Goal: Task Accomplishment & Management: Manage account settings

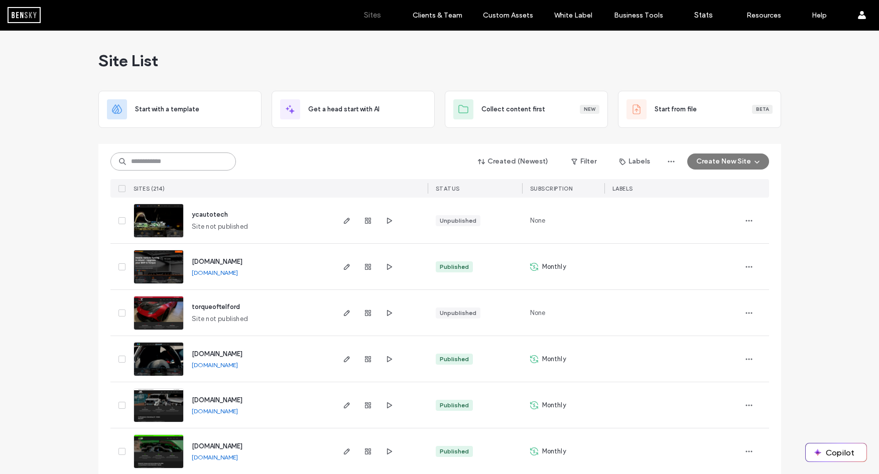
click at [189, 166] on input at bounding box center [172, 162] width 125 height 18
type input "***"
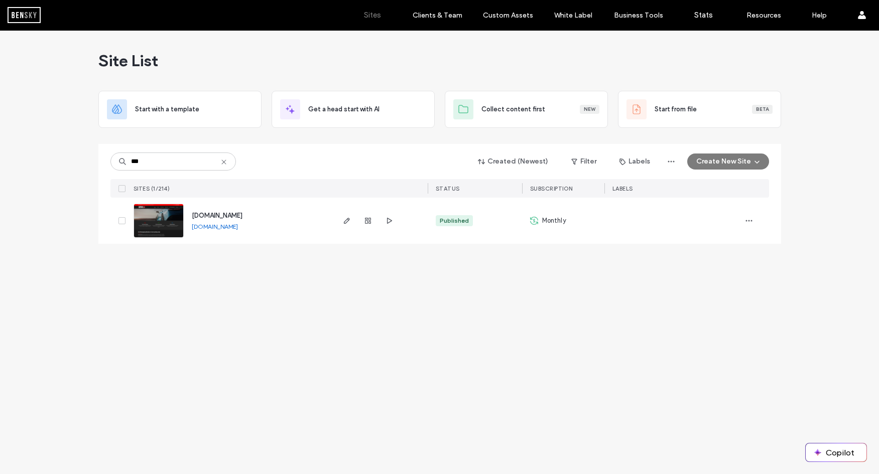
click at [230, 218] on span "[DOMAIN_NAME]" at bounding box center [217, 216] width 51 height 8
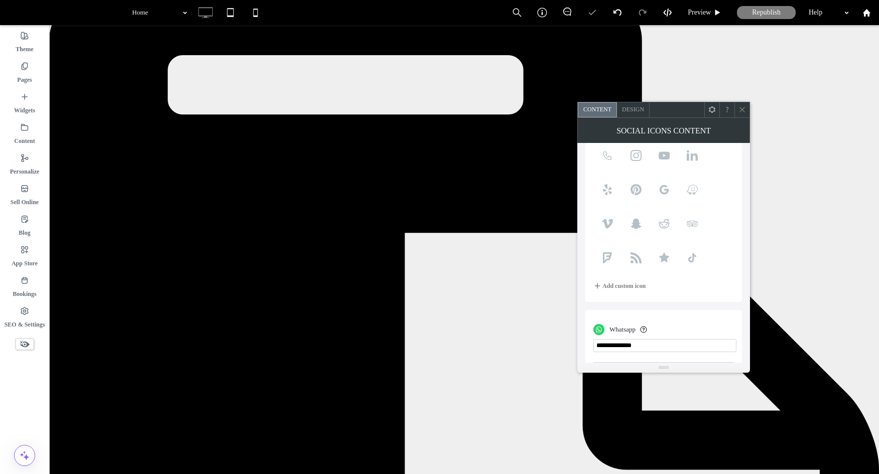
scroll to position [115, 0]
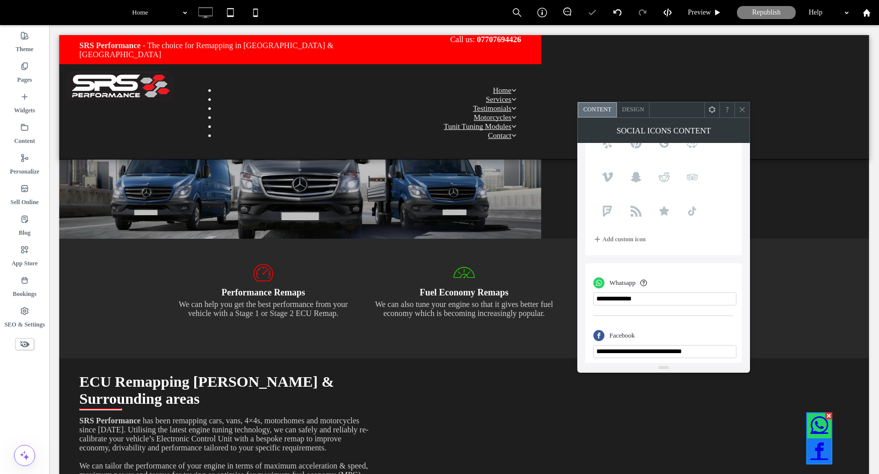
click at [672, 298] on input "phone" at bounding box center [664, 299] width 143 height 13
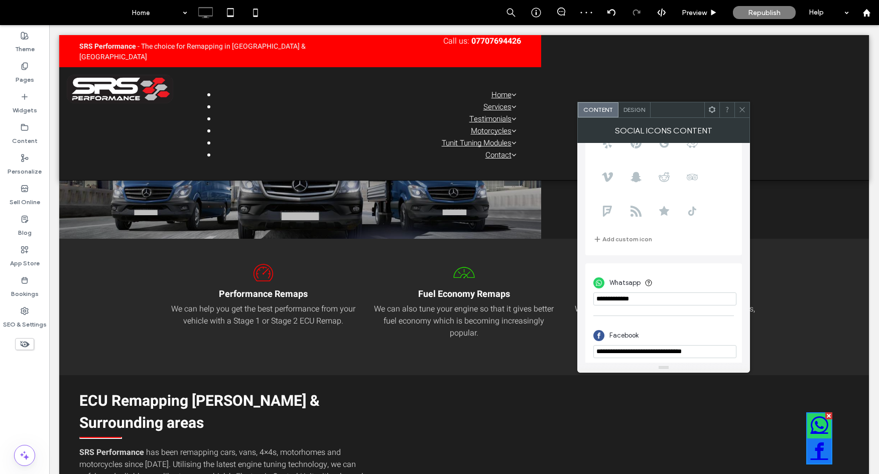
click at [707, 278] on div "Whatsapp" at bounding box center [663, 283] width 141 height 19
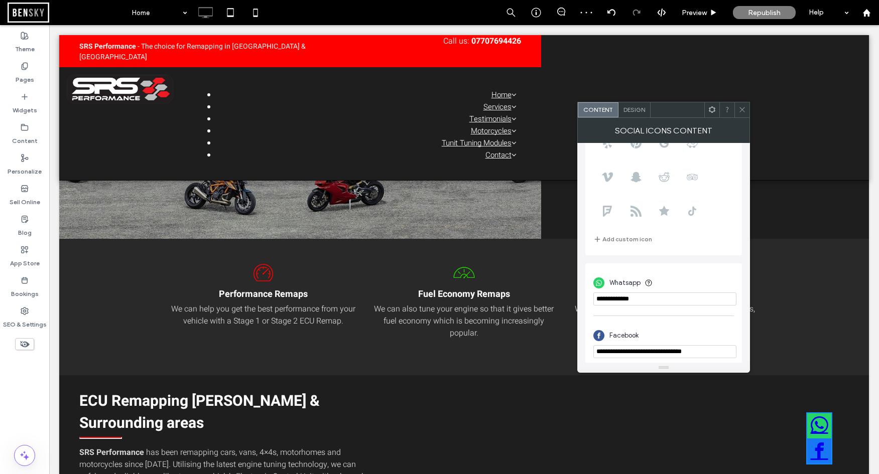
click at [605, 299] on input "phone" at bounding box center [664, 299] width 143 height 13
drag, startPoint x: 610, startPoint y: 298, endPoint x: 674, endPoint y: 297, distance: 64.2
click at [674, 300] on input "phone" at bounding box center [664, 299] width 143 height 13
drag, startPoint x: 663, startPoint y: 296, endPoint x: 608, endPoint y: 299, distance: 55.8
click at [608, 299] on input "phone" at bounding box center [664, 299] width 143 height 13
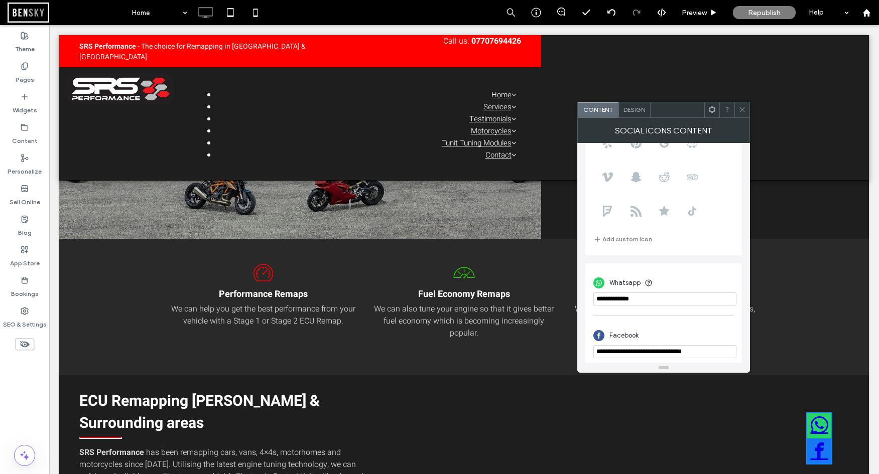
paste input "**********"
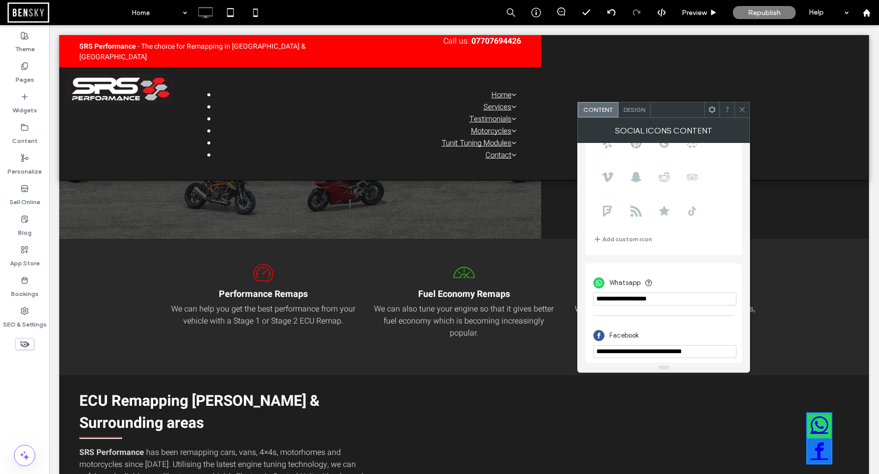
click at [639, 299] on input "phone" at bounding box center [664, 299] width 143 height 13
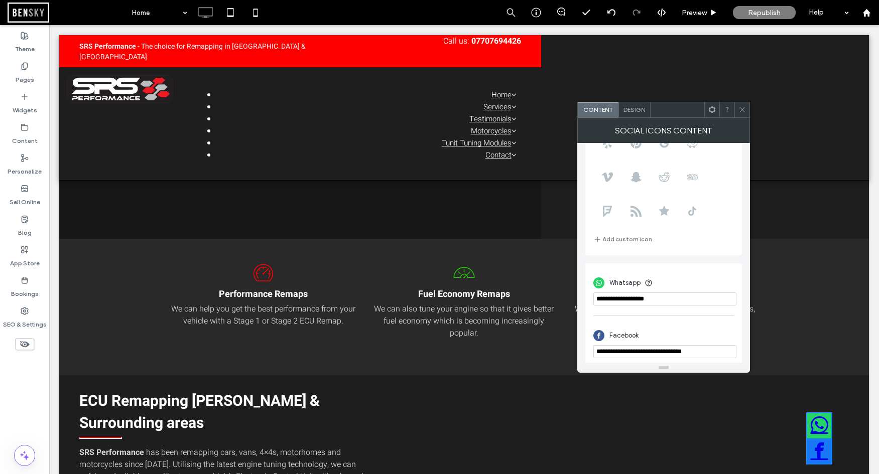
drag, startPoint x: 622, startPoint y: 299, endPoint x: 609, endPoint y: 301, distance: 13.3
click at [609, 301] on input "phone" at bounding box center [664, 299] width 143 height 13
drag, startPoint x: 600, startPoint y: 301, endPoint x: 578, endPoint y: 303, distance: 22.2
click at [578, 303] on div "**********" at bounding box center [663, 253] width 173 height 220
drag, startPoint x: 724, startPoint y: 324, endPoint x: 528, endPoint y: 292, distance: 198.9
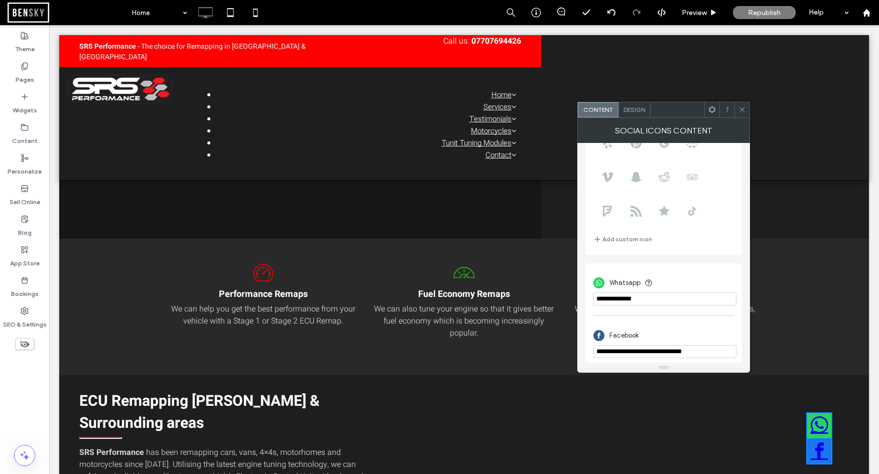
type input "**********"
click at [745, 110] on icon at bounding box center [742, 110] width 8 height 8
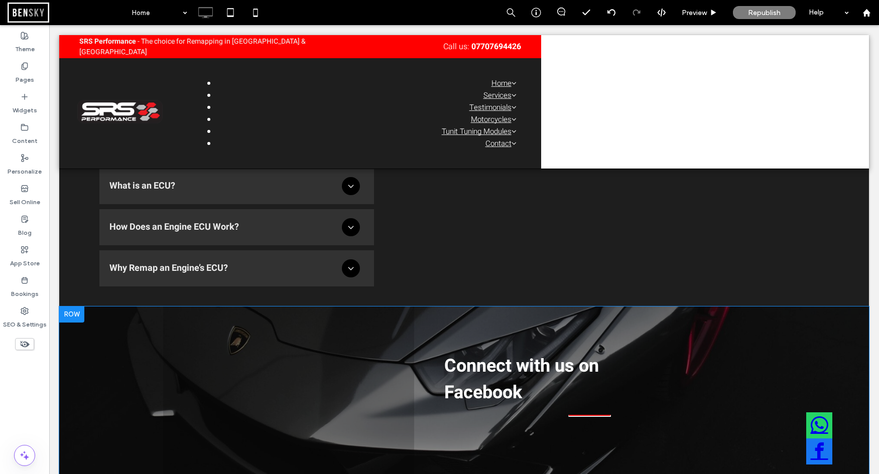
scroll to position [1137, 0]
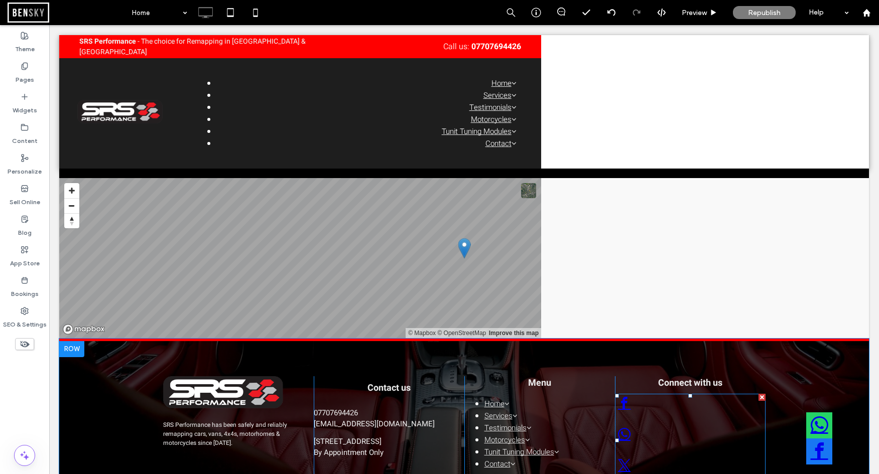
click at [669, 394] on div at bounding box center [690, 440] width 151 height 93
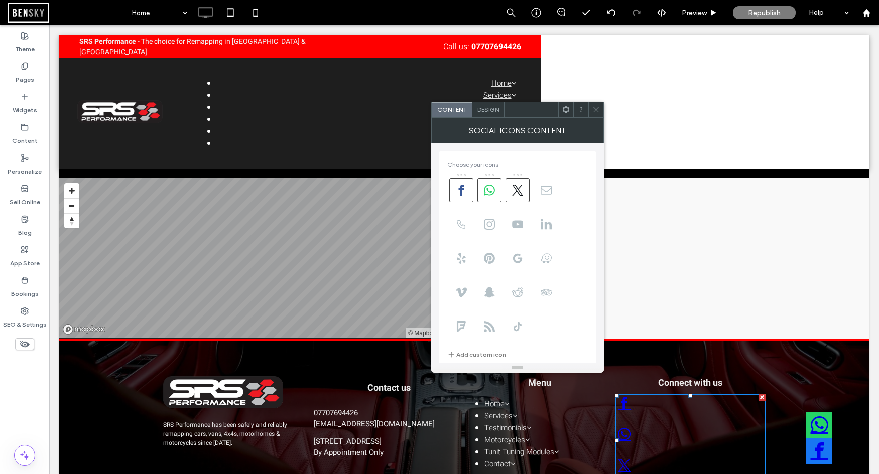
scroll to position [177, 0]
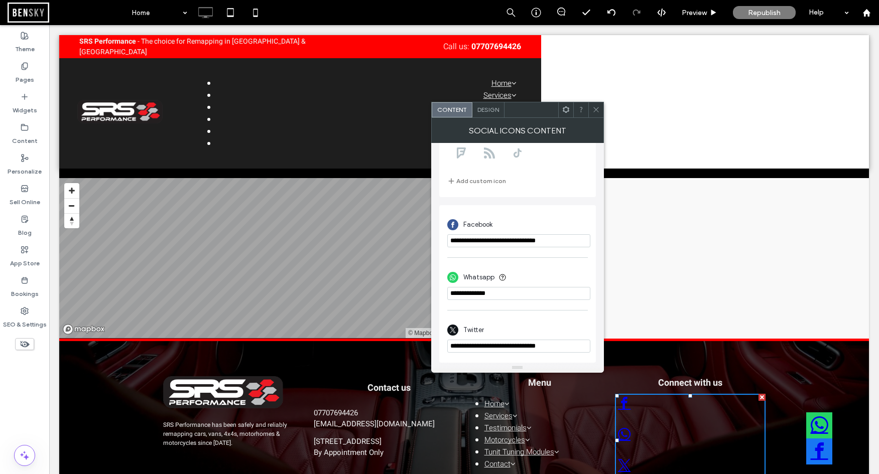
drag, startPoint x: 509, startPoint y: 292, endPoint x: 461, endPoint y: 292, distance: 47.7
click at [461, 292] on input "phone" at bounding box center [518, 293] width 143 height 13
paste input "**********"
drag, startPoint x: 497, startPoint y: 318, endPoint x: 392, endPoint y: 289, distance: 108.9
paste input "phone"
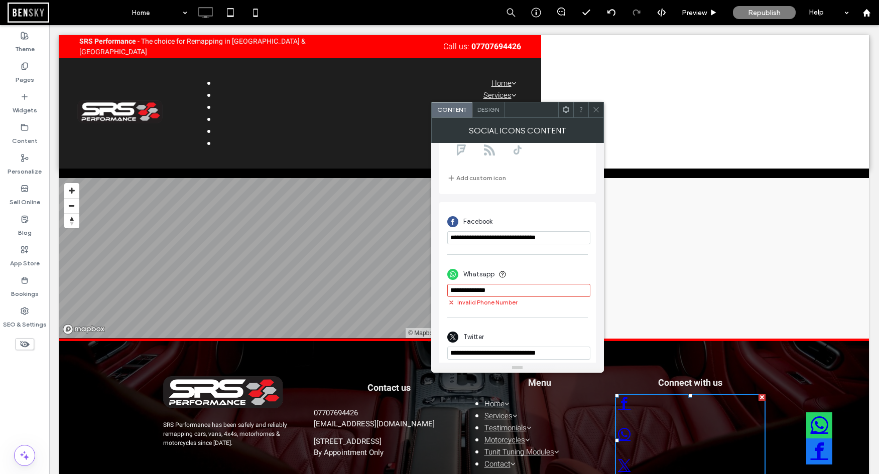
click at [529, 259] on div "Whatsapp Invalid Phone Number" at bounding box center [517, 280] width 141 height 63
click at [503, 292] on input "phone" at bounding box center [518, 290] width 143 height 13
click at [456, 293] on input "phone" at bounding box center [518, 290] width 143 height 13
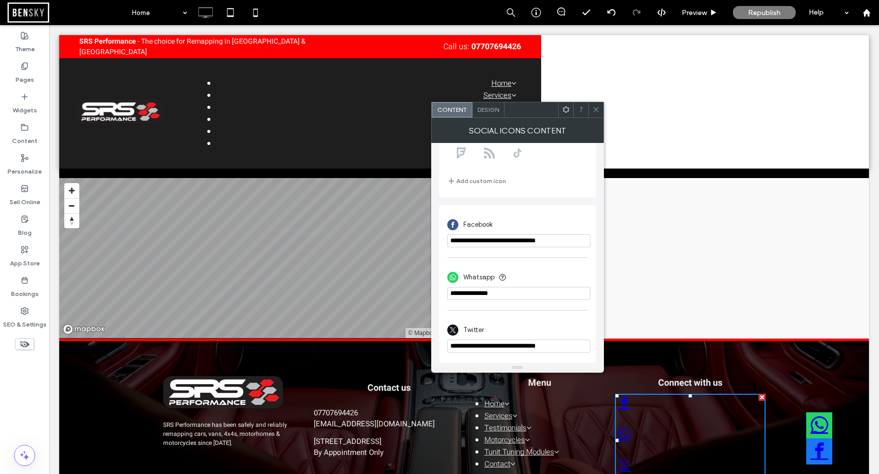
click at [513, 257] on hr at bounding box center [517, 257] width 141 height 1
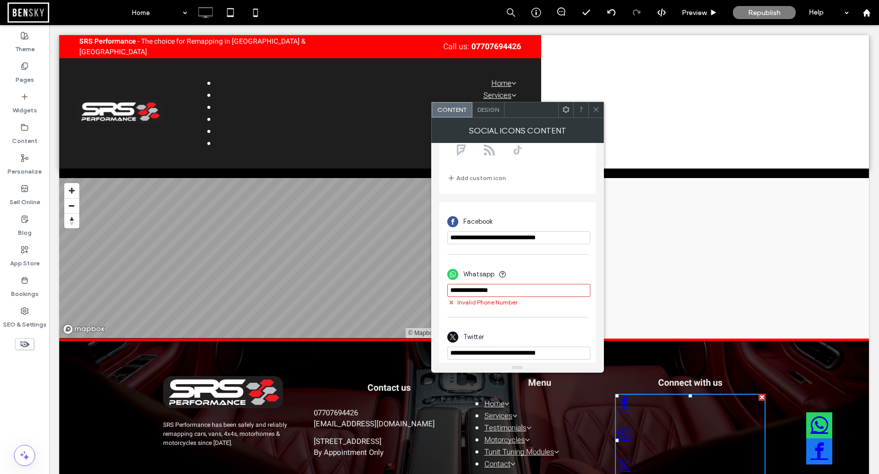
drag, startPoint x: 448, startPoint y: 291, endPoint x: 435, endPoint y: 291, distance: 13.1
click at [437, 291] on div "**********" at bounding box center [517, 253] width 173 height 220
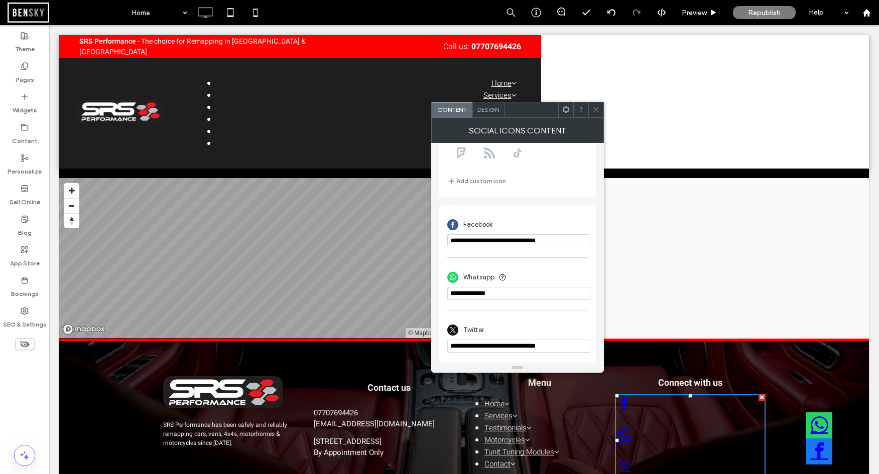
click at [569, 292] on input "phone" at bounding box center [518, 293] width 143 height 13
type input "**********"
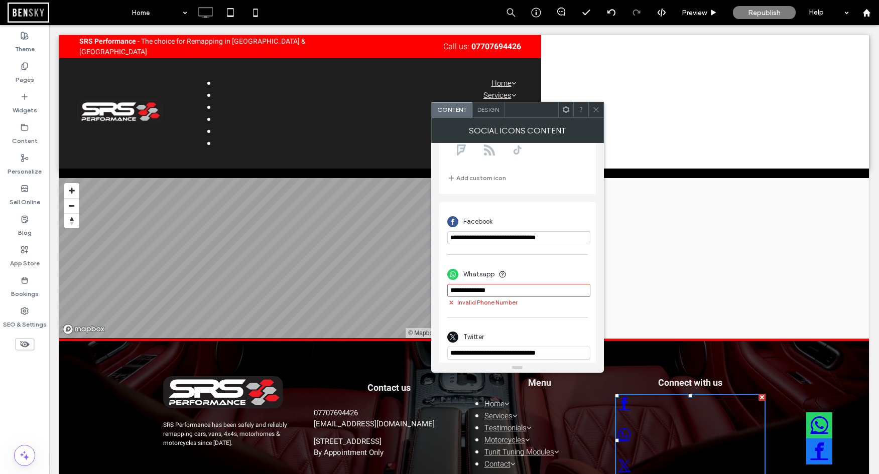
click at [545, 320] on div "**********" at bounding box center [517, 338] width 141 height 53
click at [547, 295] on input "phone" at bounding box center [518, 290] width 143 height 13
click at [562, 273] on div "Whatsapp" at bounding box center [517, 274] width 141 height 19
drag, startPoint x: 542, startPoint y: 296, endPoint x: 541, endPoint y: 308, distance: 11.6
click at [542, 299] on div "Invalid Phone Number" at bounding box center [517, 295] width 141 height 23
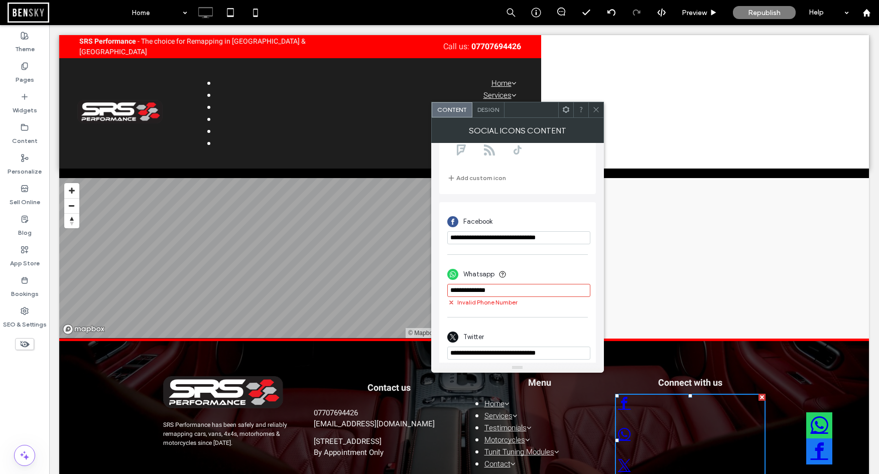
click at [541, 318] on div "**********" at bounding box center [517, 338] width 141 height 53
click at [598, 114] on span at bounding box center [596, 109] width 8 height 15
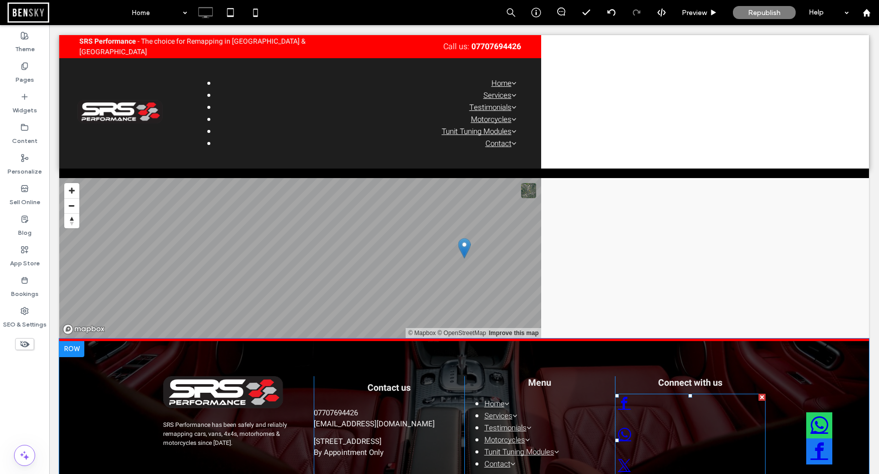
click at [634, 425] on span "whatsapp" at bounding box center [624, 435] width 20 height 20
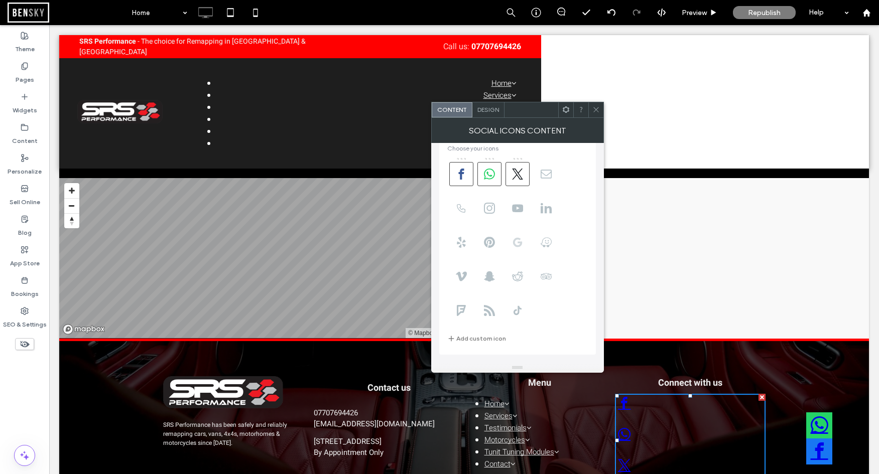
scroll to position [0, 0]
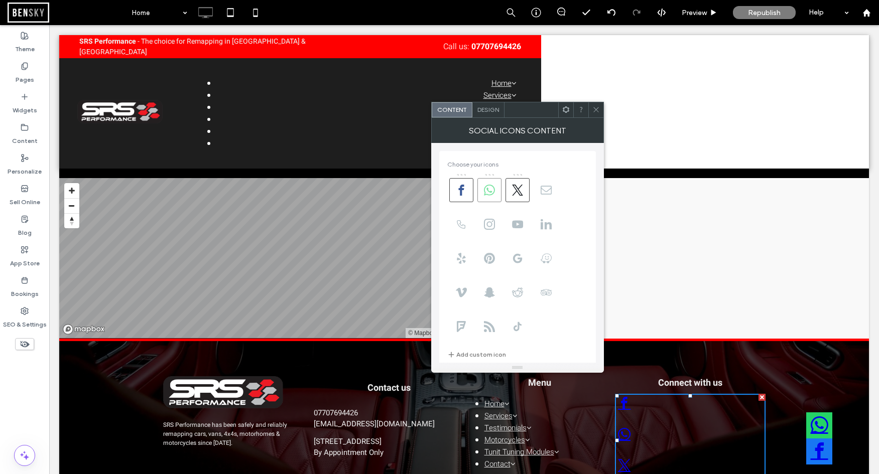
click at [483, 183] on span at bounding box center [489, 190] width 24 height 24
click at [494, 194] on icon at bounding box center [489, 190] width 11 height 11
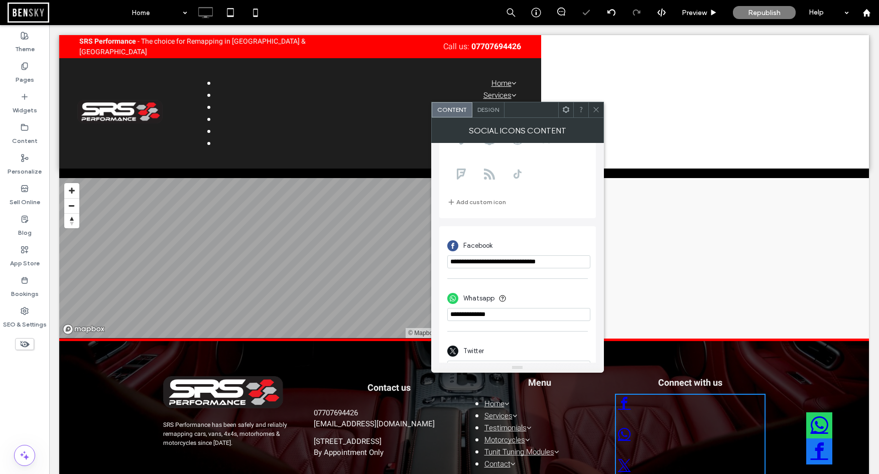
scroll to position [177, 0]
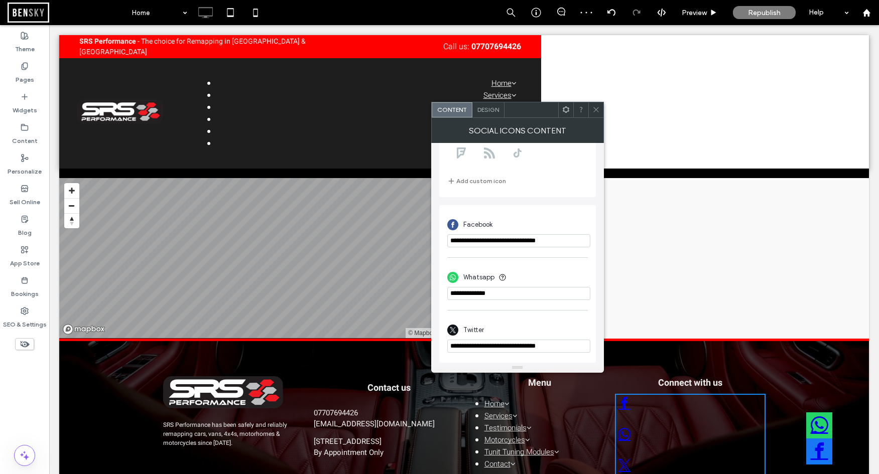
click at [523, 290] on input "phone" at bounding box center [518, 293] width 143 height 13
drag, startPoint x: 503, startPoint y: 317, endPoint x: 383, endPoint y: 284, distance: 124.4
type input "**********"
click at [447, 305] on div "**********" at bounding box center [517, 331] width 141 height 53
drag, startPoint x: 509, startPoint y: 315, endPoint x: 405, endPoint y: 282, distance: 109.5
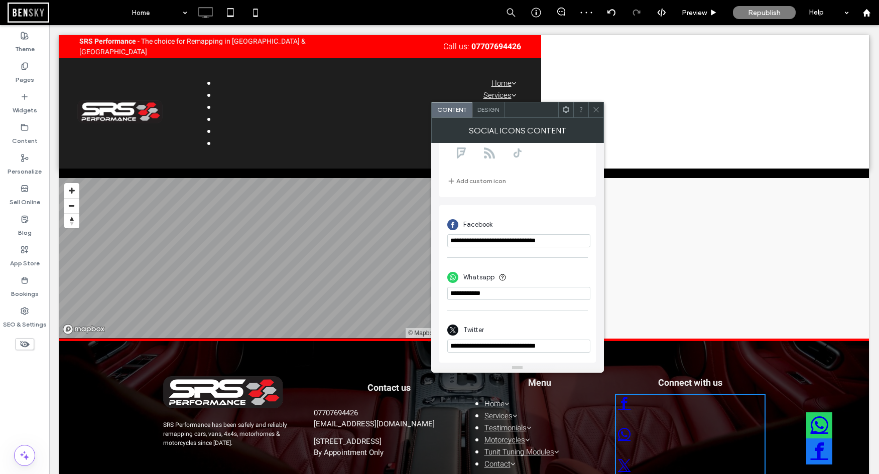
click at [596, 110] on icon at bounding box center [596, 110] width 8 height 8
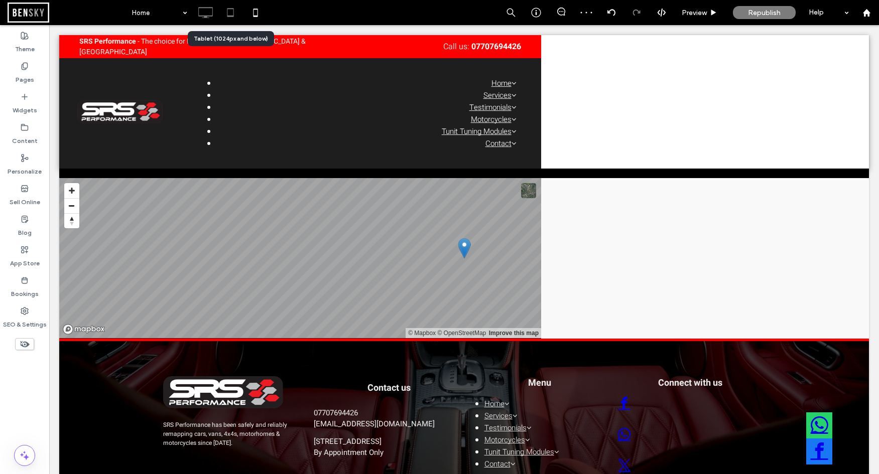
click at [228, 14] on icon at bounding box center [230, 13] width 20 height 20
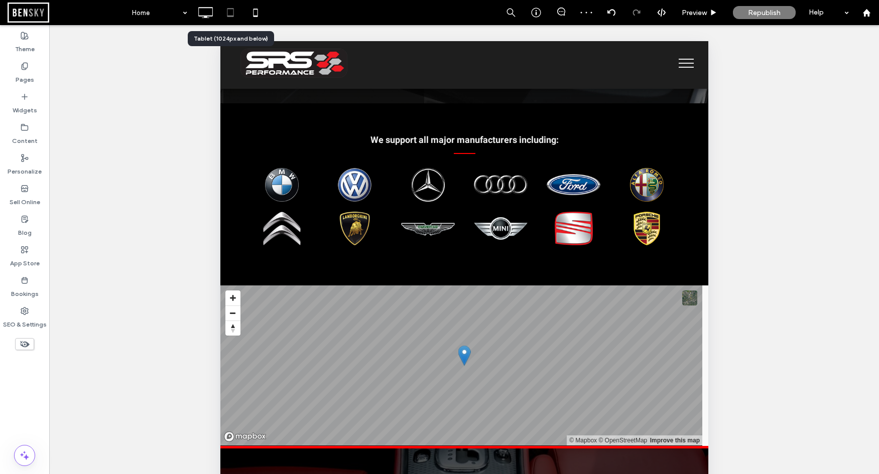
scroll to position [1006, 0]
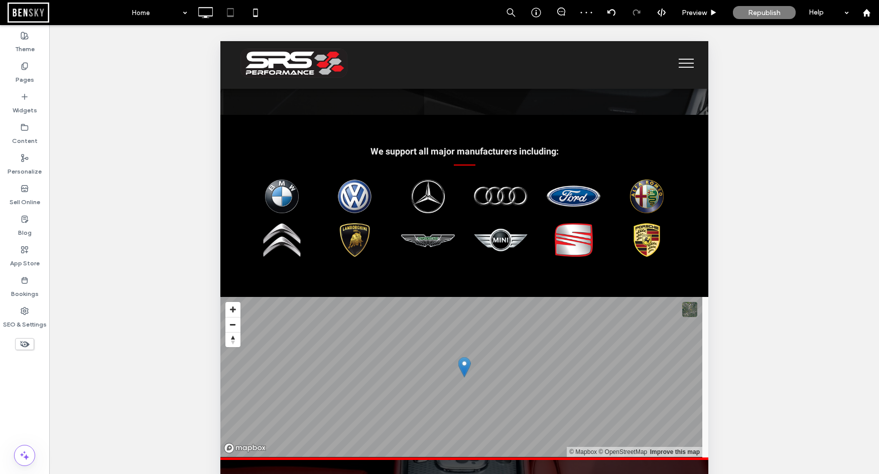
click at [687, 63] on span "menu" at bounding box center [685, 63] width 15 height 1
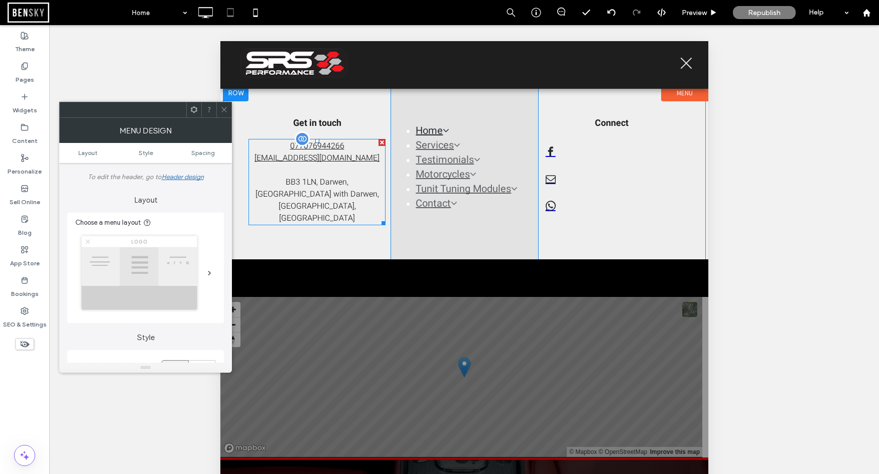
click at [352, 143] on p "077076944266" at bounding box center [316, 146] width 137 height 12
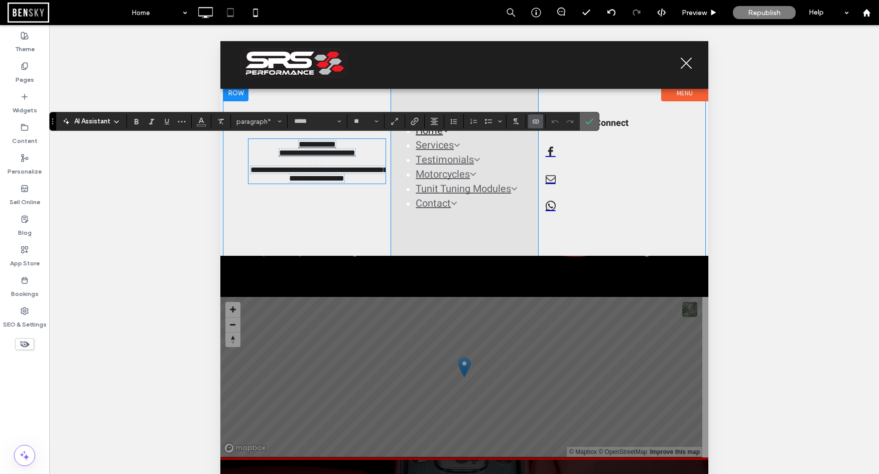
click at [586, 121] on icon "Confirm" at bounding box center [589, 121] width 8 height 8
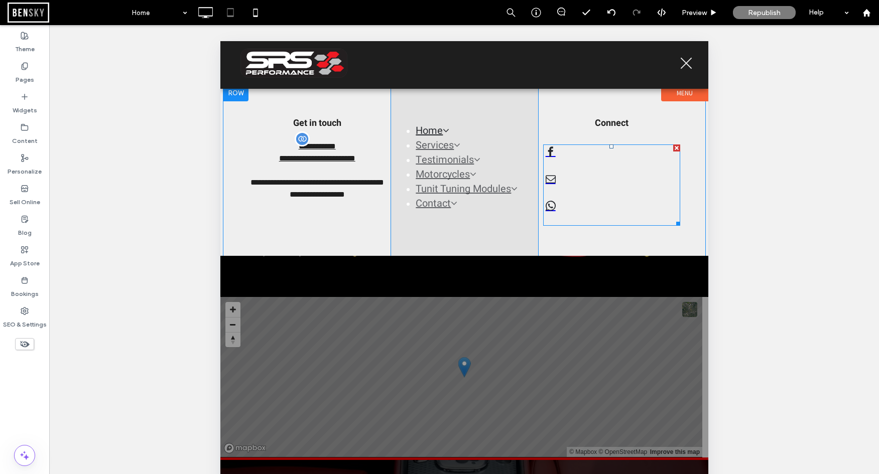
click at [651, 154] on div at bounding box center [611, 185] width 137 height 81
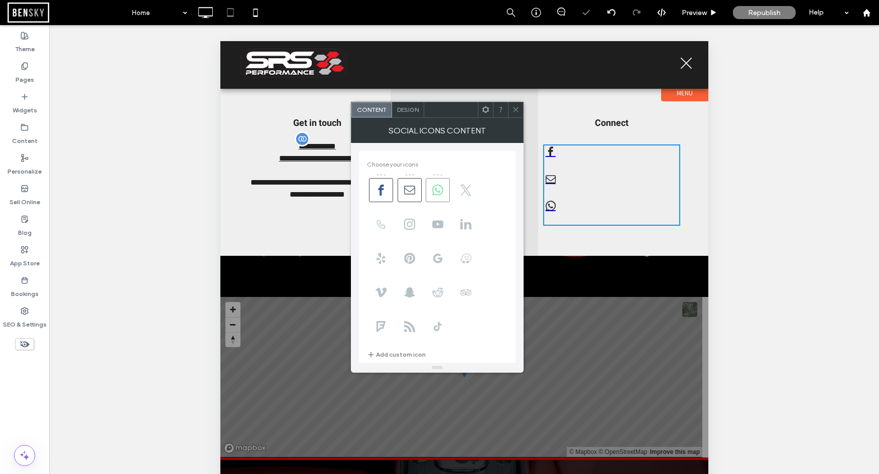
click at [438, 189] on icon at bounding box center [437, 190] width 11 height 11
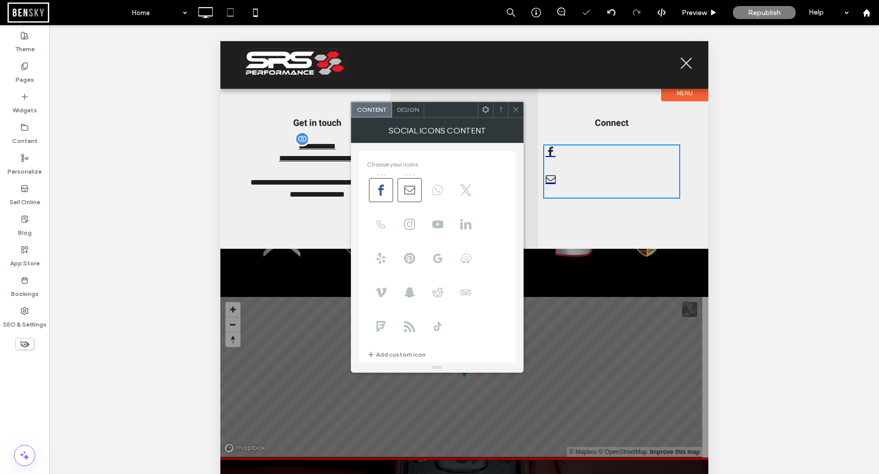
click at [438, 189] on icon at bounding box center [437, 190] width 11 height 11
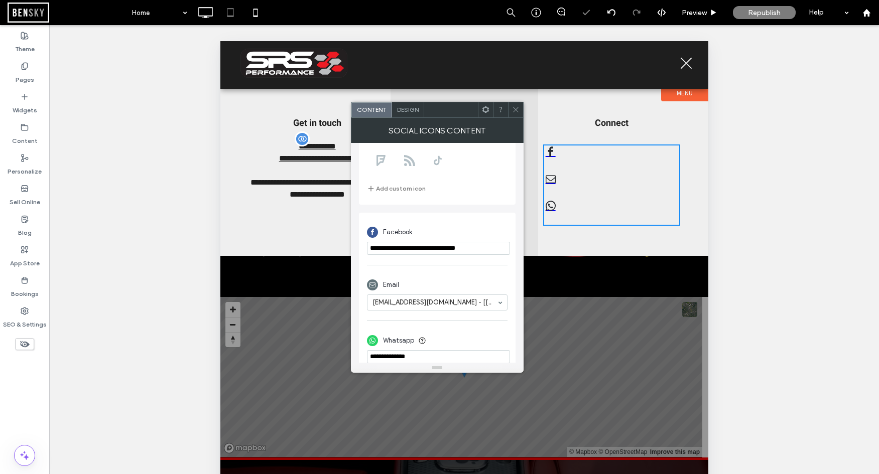
scroll to position [179, 0]
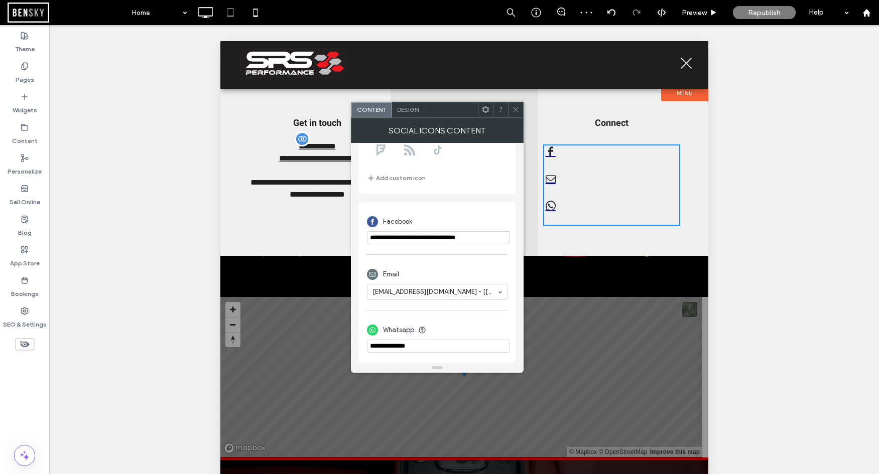
click at [433, 344] on input "phone" at bounding box center [438, 346] width 143 height 13
drag, startPoint x: 635, startPoint y: 386, endPoint x: 312, endPoint y: 336, distance: 327.1
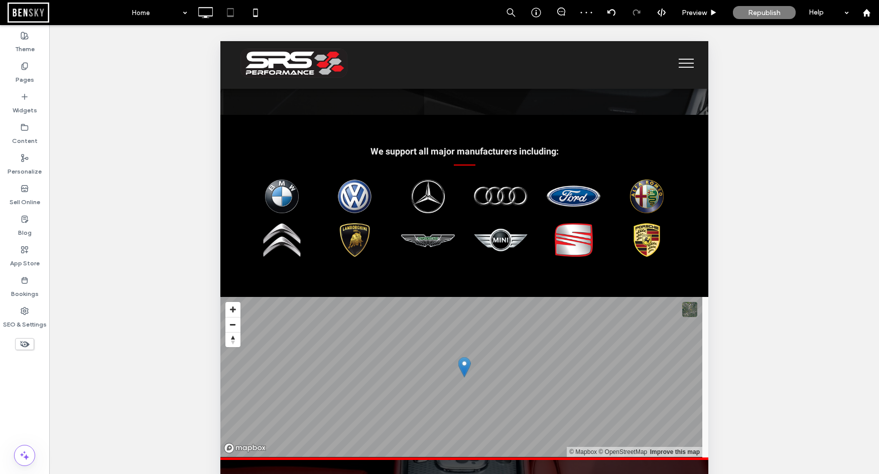
click at [686, 62] on button "menu" at bounding box center [686, 63] width 26 height 26
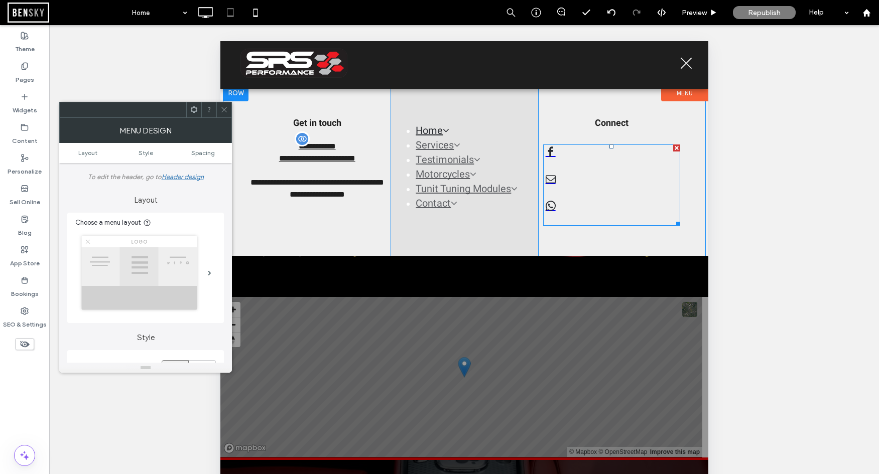
click at [641, 149] on div at bounding box center [611, 185] width 137 height 81
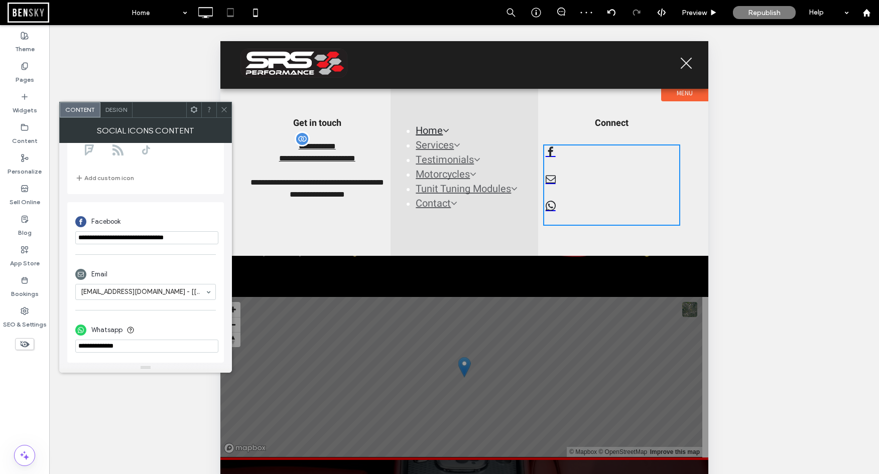
click at [149, 343] on input "phone" at bounding box center [146, 346] width 143 height 13
paste input "**********"
type input "**********"
click at [177, 321] on div "Whatsapp" at bounding box center [145, 337] width 141 height 42
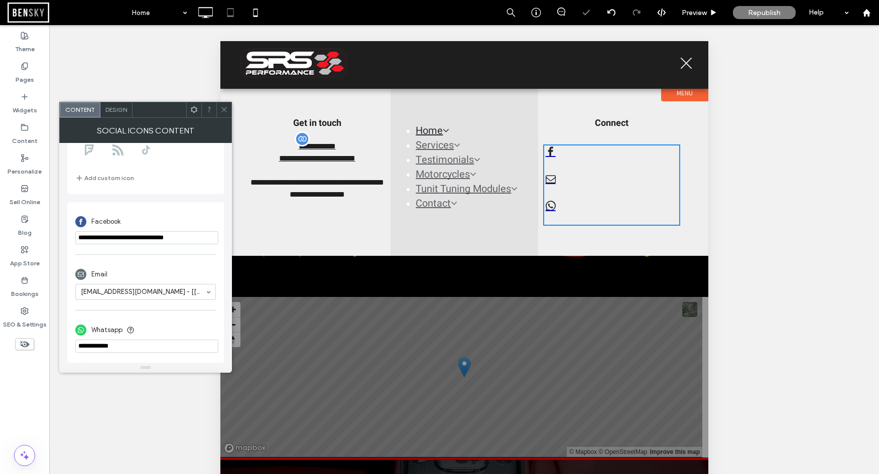
click at [221, 113] on icon at bounding box center [224, 110] width 8 height 8
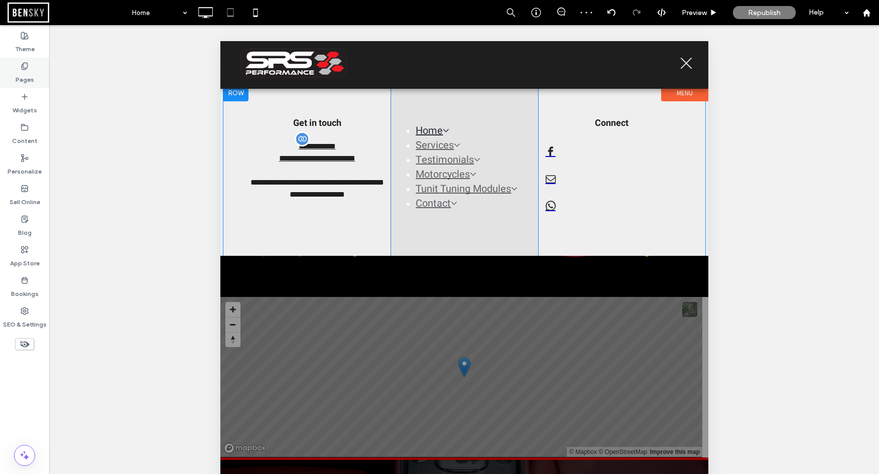
click at [24, 74] on label "Pages" at bounding box center [25, 77] width 19 height 14
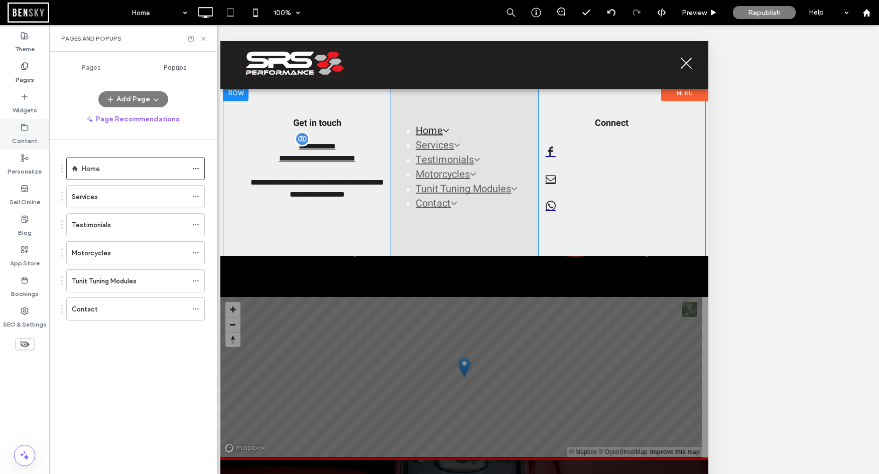
click at [22, 127] on icon at bounding box center [25, 127] width 8 height 8
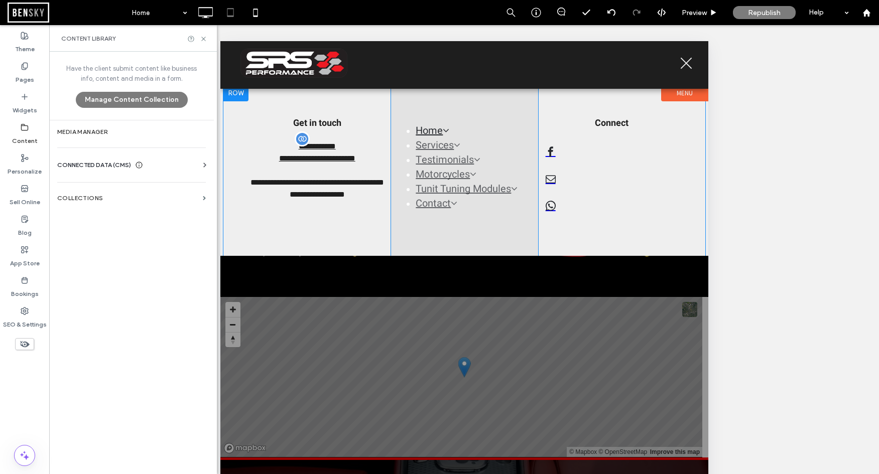
click at [189, 164] on div "CONNECTED DATA (CMS)" at bounding box center [133, 165] width 153 height 10
click at [106, 185] on section "Business Info" at bounding box center [133, 189] width 153 height 23
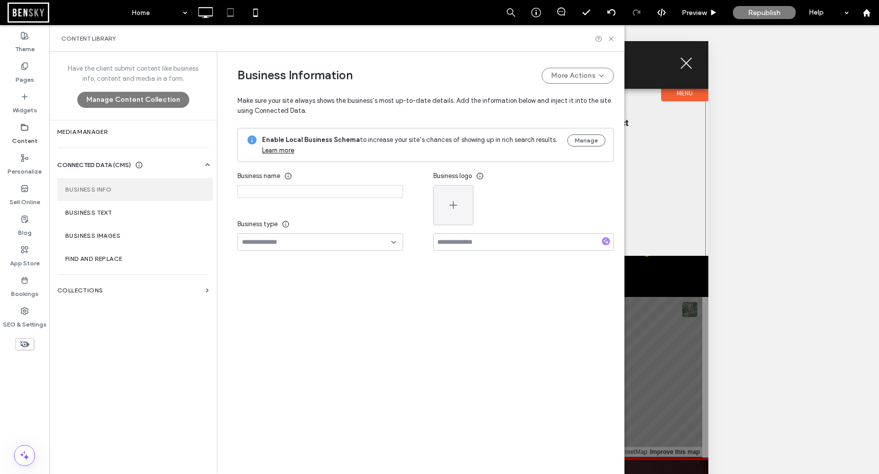
type input "**********"
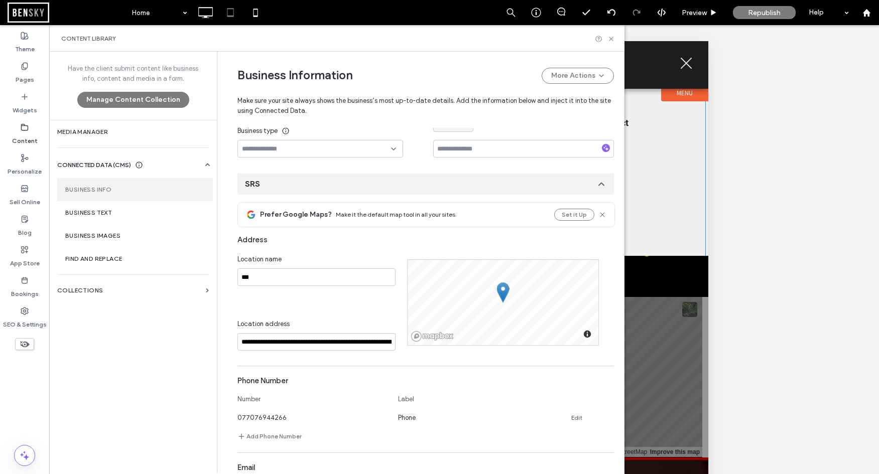
scroll to position [230, 0]
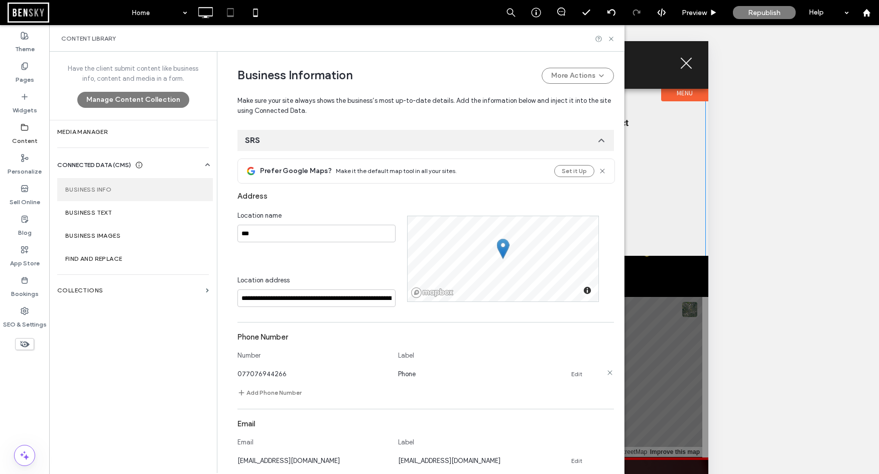
click at [571, 376] on link "Edit" at bounding box center [576, 374] width 11 height 8
drag, startPoint x: 295, startPoint y: 375, endPoint x: 156, endPoint y: 369, distance: 138.7
click at [157, 369] on div "**********" at bounding box center [336, 263] width 575 height 422
drag, startPoint x: 244, startPoint y: 373, endPoint x: 174, endPoint y: 367, distance: 70.5
click at [181, 367] on div "**********" at bounding box center [336, 263] width 575 height 422
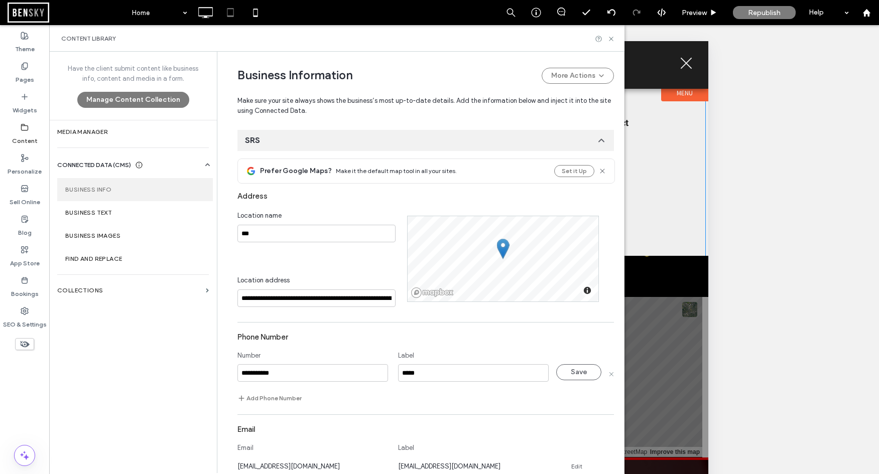
type input "**********"
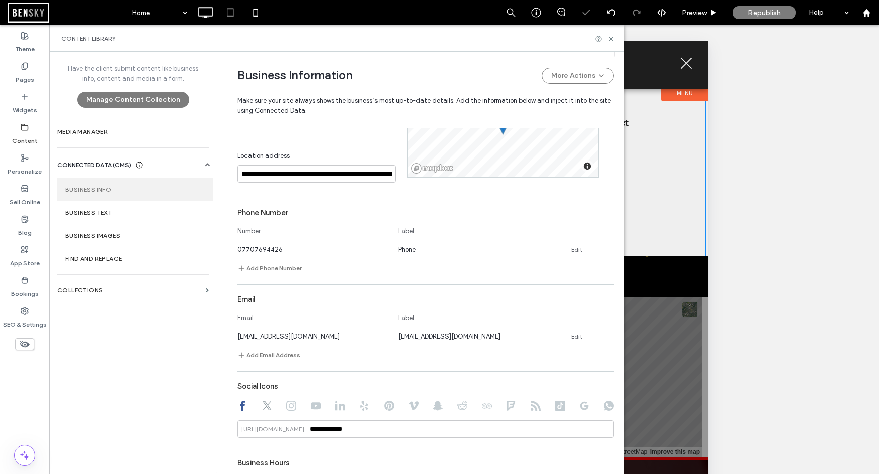
scroll to position [362, 0]
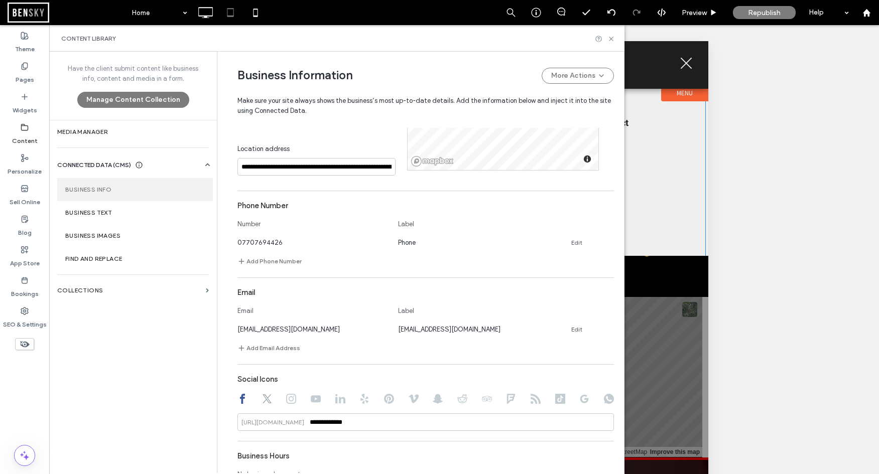
click at [616, 38] on div "Content Library" at bounding box center [336, 38] width 575 height 27
click at [612, 38] on icon at bounding box center [611, 39] width 8 height 8
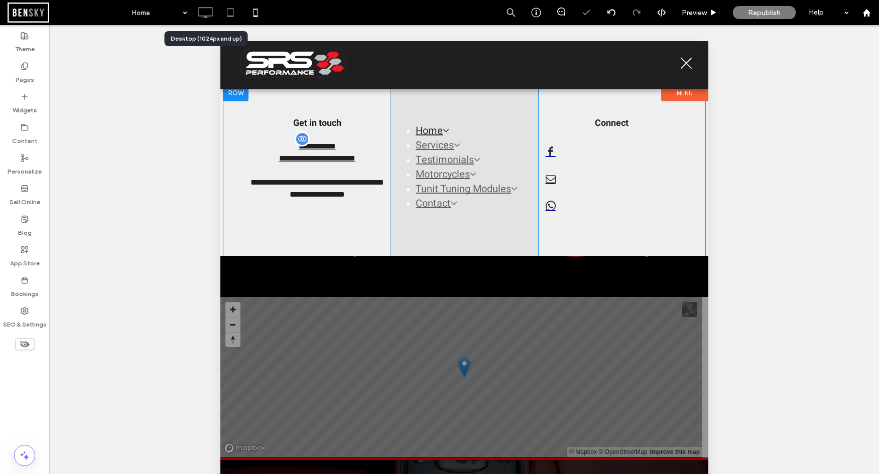
click at [206, 14] on icon at bounding box center [205, 13] width 20 height 20
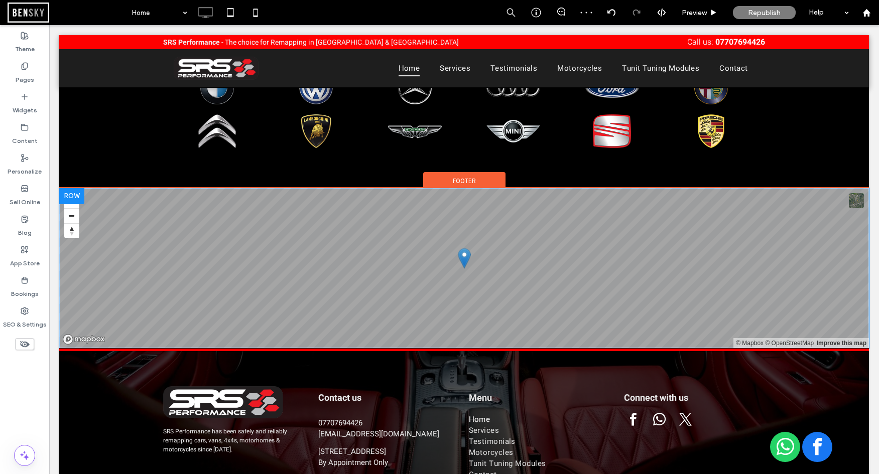
scroll to position [1137, 0]
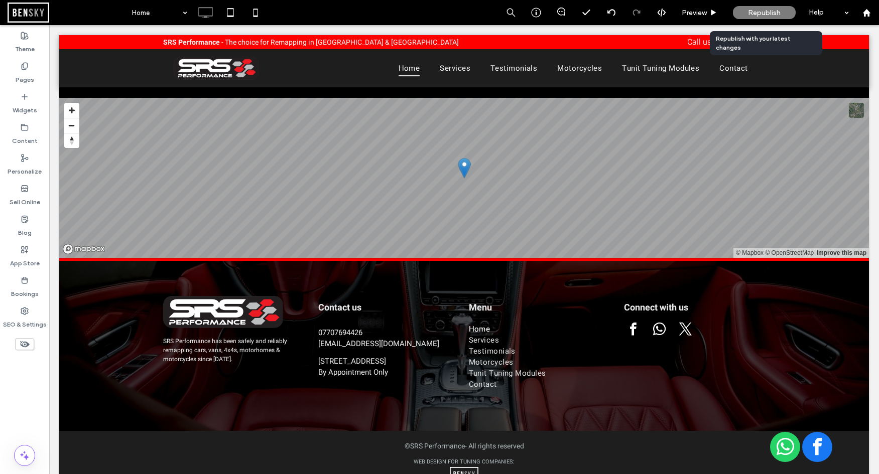
click at [771, 12] on span "Republish" at bounding box center [764, 13] width 33 height 9
